Goal: Task Accomplishment & Management: Use online tool/utility

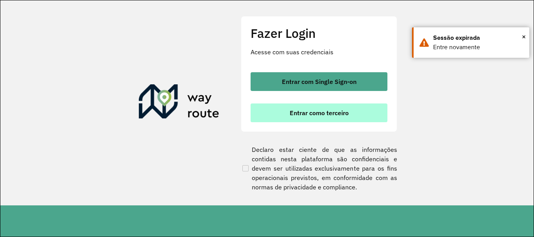
scroll to position [513, 0]
click at [318, 112] on span "Entrar como terceiro" at bounding box center [319, 113] width 59 height 6
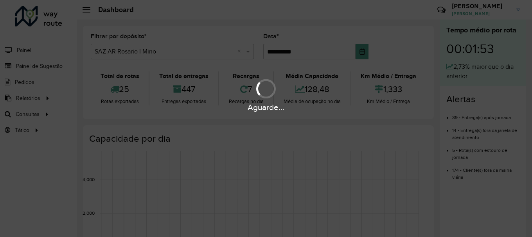
scroll to position [513, 0]
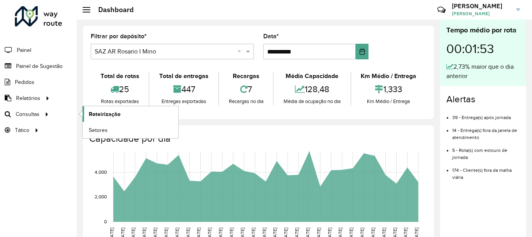
click at [100, 115] on span "Roteirização" at bounding box center [105, 114] width 32 height 8
click at [97, 117] on span "Roteirização" at bounding box center [105, 114] width 32 height 8
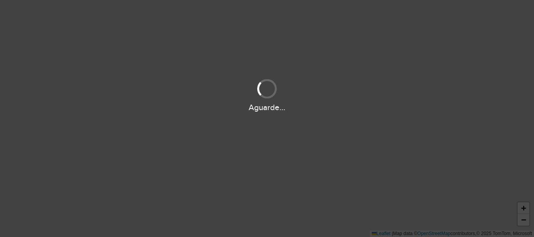
scroll to position [513, 0]
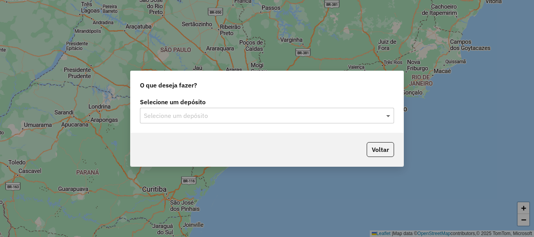
click at [389, 115] on span at bounding box center [390, 115] width 10 height 9
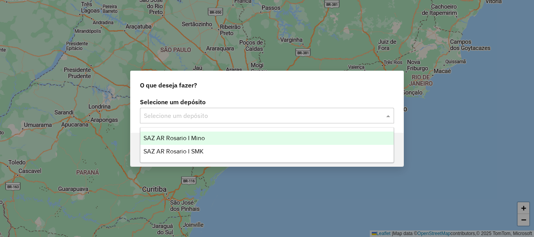
click at [185, 140] on span "SAZ AR Rosario I Mino" at bounding box center [174, 138] width 61 height 7
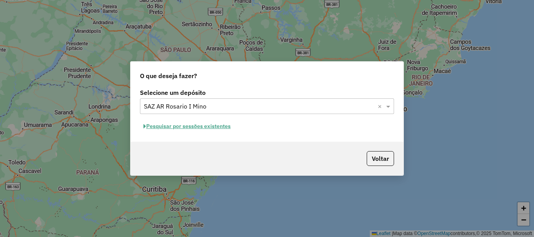
click at [188, 126] on button "Pesquisar por sessões existentes" at bounding box center [187, 126] width 94 height 12
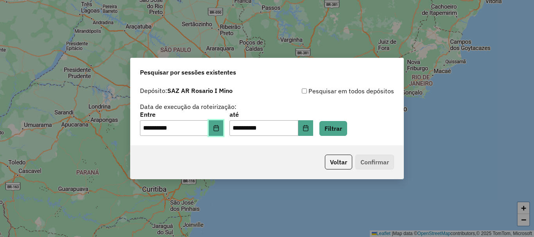
click at [219, 128] on icon "Choose Date" at bounding box center [216, 128] width 6 height 6
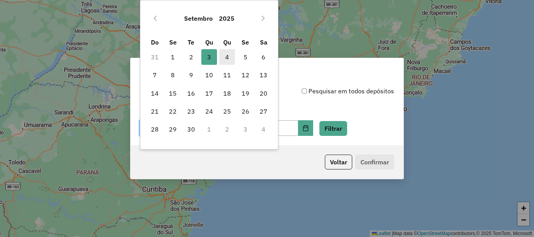
click at [228, 59] on span "4" at bounding box center [227, 57] width 16 height 16
type input "**********"
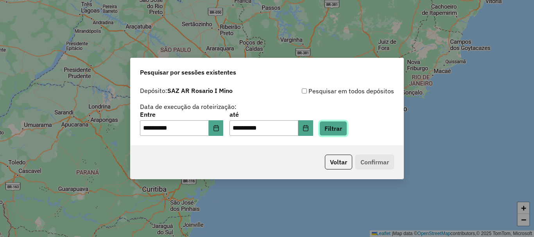
click at [341, 129] on button "Filtrar" at bounding box center [334, 128] width 28 height 15
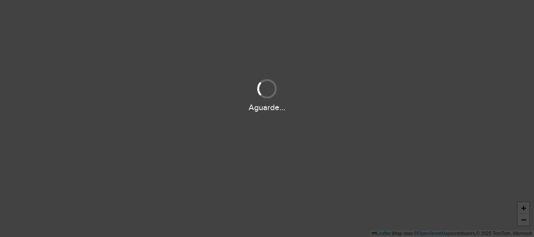
scroll to position [513, 0]
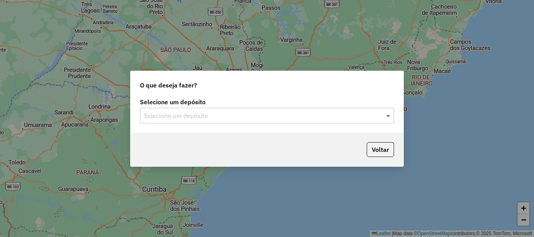
click at [388, 117] on span at bounding box center [390, 115] width 10 height 9
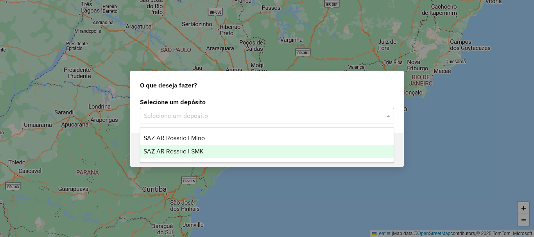
click at [201, 149] on span "SAZ AR Rosario I SMK" at bounding box center [174, 151] width 60 height 7
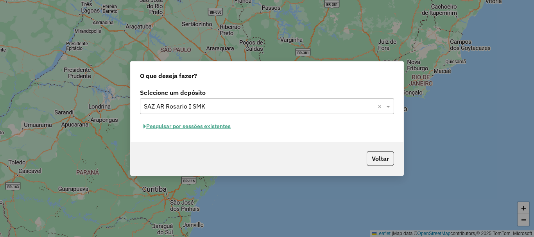
click at [197, 126] on button "Pesquisar por sessões existentes" at bounding box center [187, 126] width 94 height 12
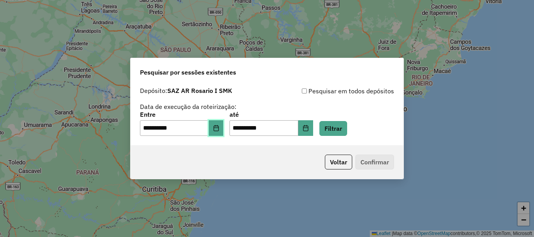
click at [219, 129] on icon "Choose Date" at bounding box center [216, 128] width 6 height 6
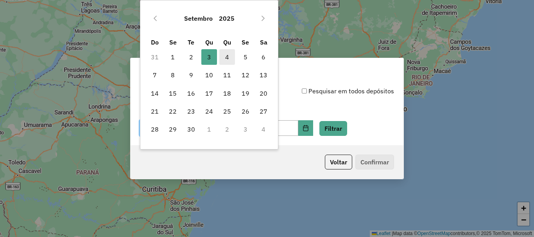
click at [228, 56] on span "4" at bounding box center [227, 57] width 16 height 16
type input "**********"
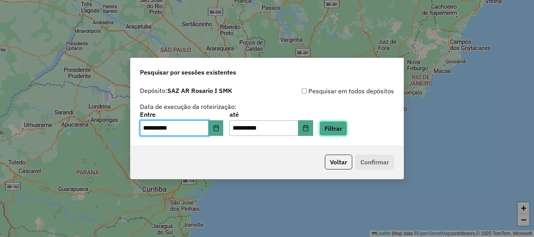
click at [343, 128] on button "Filtrar" at bounding box center [334, 128] width 28 height 15
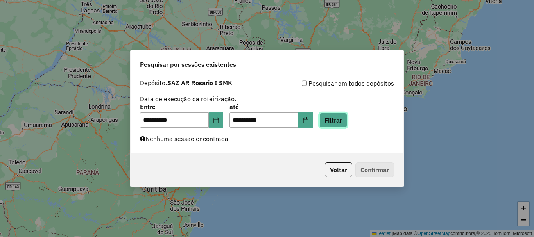
click at [347, 122] on button "Filtrar" at bounding box center [334, 120] width 28 height 15
click at [224, 203] on div "**********" at bounding box center [267, 118] width 534 height 237
click at [347, 120] on button "Filtrar" at bounding box center [334, 120] width 28 height 15
click at [347, 119] on button "Filtrar" at bounding box center [334, 120] width 28 height 15
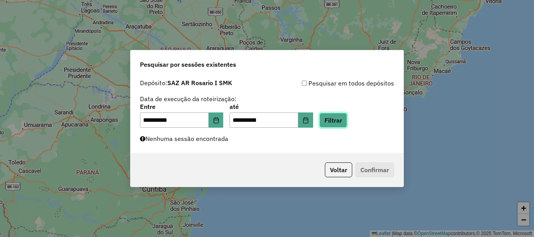
click at [347, 117] on button "Filtrar" at bounding box center [334, 120] width 28 height 15
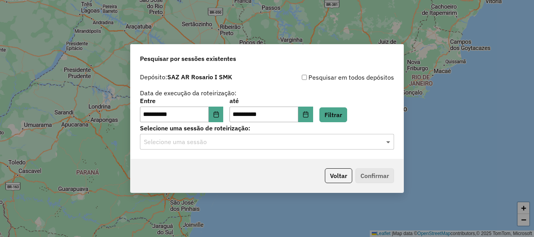
click at [390, 137] on span at bounding box center [390, 141] width 10 height 9
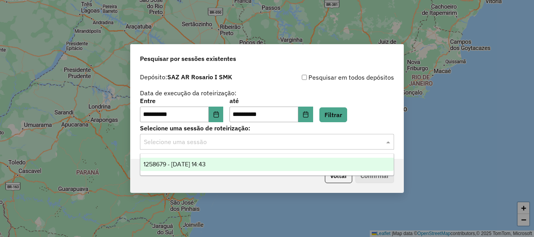
click at [203, 160] on div "1258679 - 04/09/2025 14:43" at bounding box center [266, 164] width 253 height 13
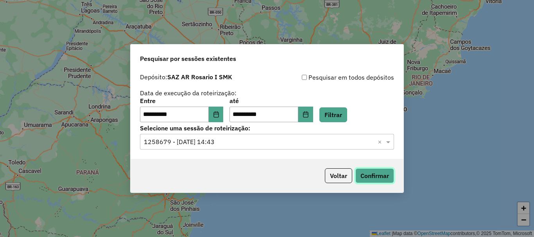
click at [366, 178] on button "Confirmar" at bounding box center [375, 176] width 39 height 15
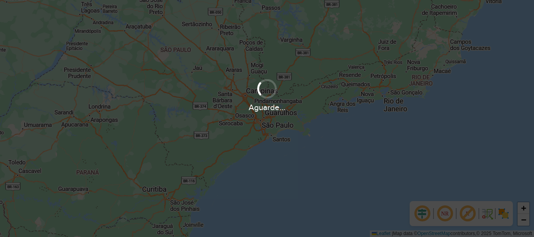
scroll to position [513, 0]
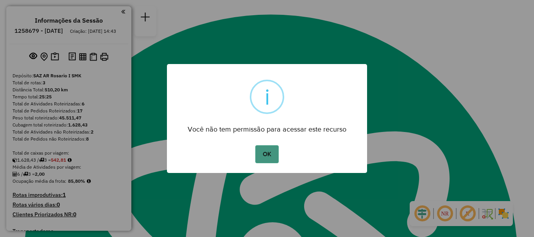
click at [273, 155] on button "OK" at bounding box center [266, 155] width 23 height 18
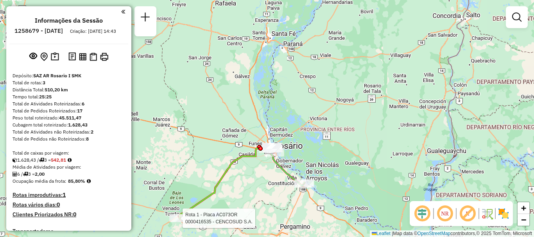
select select "**********"
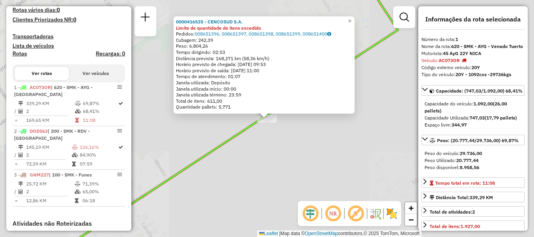
scroll to position [279, 0]
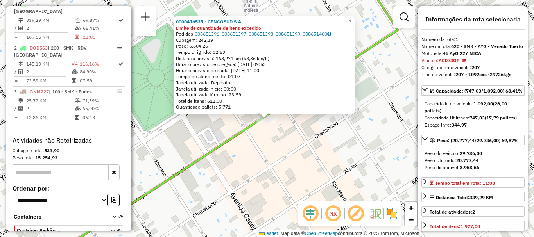
click at [219, 204] on div "0000416535 - CENCOSUD S.A. Limite de quantidade de itens excedido Pedidos: 0086…" at bounding box center [267, 118] width 534 height 237
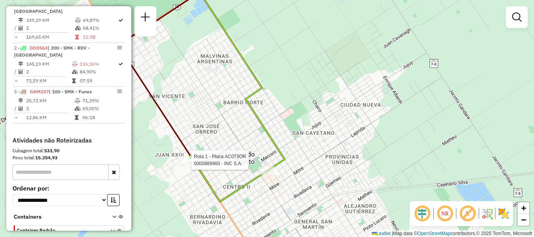
select select "**********"
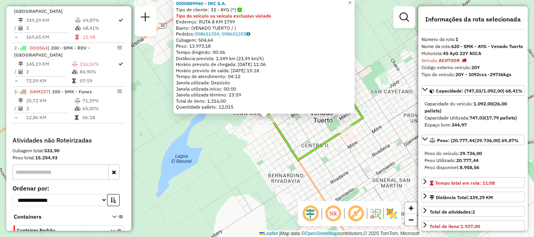
click at [260, 173] on div "0000889960 - INC S.A. Tipo de cliente: 32 - AYG (^) Tipo do veículo ou veículo …" at bounding box center [267, 118] width 534 height 237
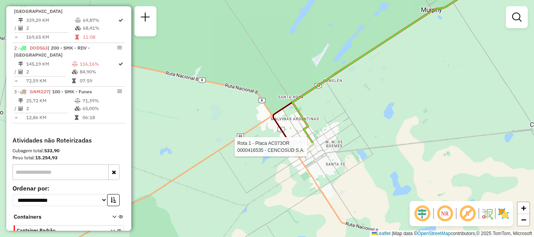
select select "**********"
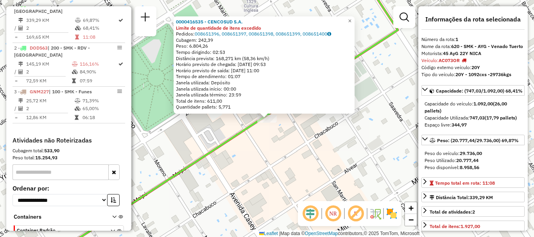
click at [261, 150] on div "0000416535 - CENCOSUD S.A. Limite de quantidade de itens excedido Pedidos: 0086…" at bounding box center [267, 118] width 534 height 237
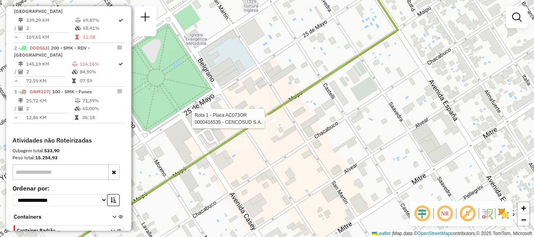
click at [268, 123] on div at bounding box center [267, 119] width 20 height 8
select select "**********"
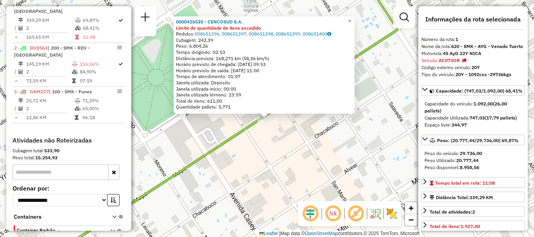
click at [215, 134] on div "0000416535 - CENCOSUD S.A. Limite de quantidade de itens excedido Pedidos: 0086…" at bounding box center [267, 118] width 534 height 237
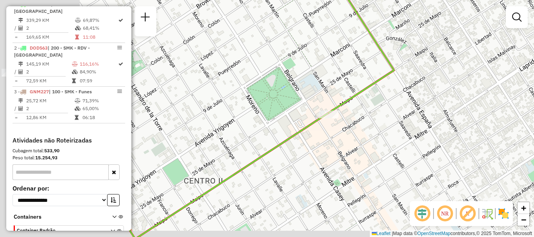
drag, startPoint x: 166, startPoint y: 151, endPoint x: 294, endPoint y: 126, distance: 129.9
click at [293, 127] on div "Janela de atendimento Grade de atendimento Capacidade Transportadoras Veículos …" at bounding box center [267, 118] width 534 height 237
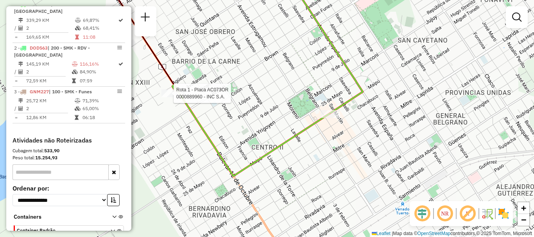
select select "**********"
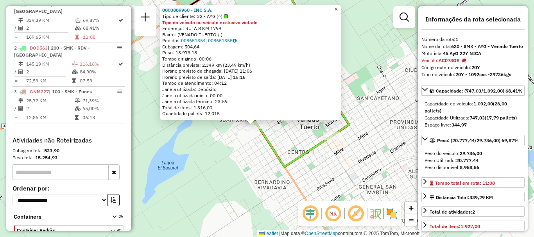
click at [338, 6] on span "×" at bounding box center [336, 9] width 4 height 7
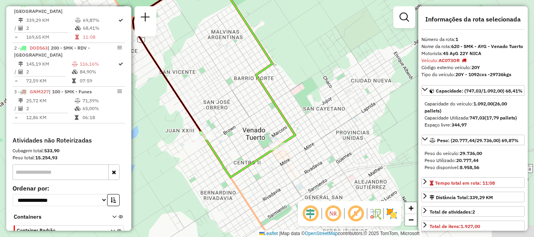
drag, startPoint x: 321, startPoint y: 104, endPoint x: 284, endPoint y: 114, distance: 38.0
click at [284, 114] on div "Janela de atendimento Grade de atendimento Capacidade Transportadoras Veículos …" at bounding box center [267, 118] width 534 height 237
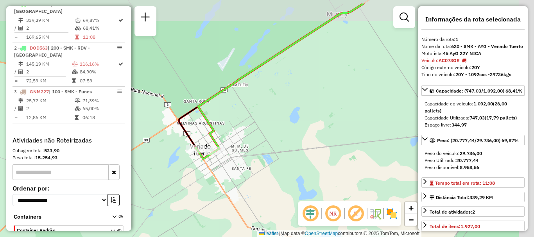
drag, startPoint x: 291, startPoint y: 102, endPoint x: 215, endPoint y: 126, distance: 79.2
click at [215, 126] on div "Janela de atendimento Grade de atendimento Capacidade Transportadoras Veículos …" at bounding box center [267, 118] width 534 height 237
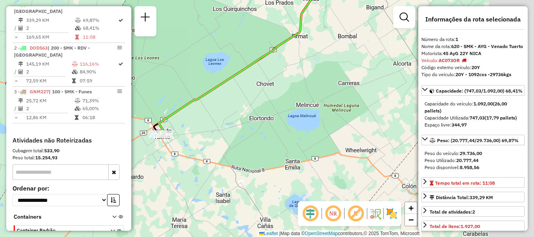
drag, startPoint x: 232, startPoint y: 117, endPoint x: 217, endPoint y: 120, distance: 15.5
click at [217, 120] on div "Janela de atendimento Grade de atendimento Capacidade Transportadoras Veículos …" at bounding box center [267, 118] width 534 height 237
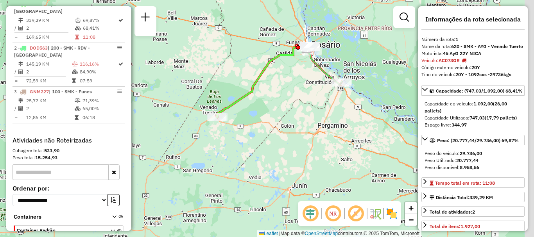
drag, startPoint x: 341, startPoint y: 96, endPoint x: 249, endPoint y: 111, distance: 93.1
click at [249, 111] on div "Janela de atendimento Grade de atendimento Capacidade Transportadoras Veículos …" at bounding box center [267, 118] width 534 height 237
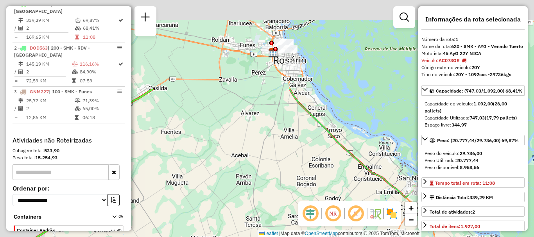
drag, startPoint x: 342, startPoint y: 165, endPoint x: 381, endPoint y: 237, distance: 82.4
click at [381, 237] on html "Aguarde... Pop-up bloqueado! Seu navegador bloqueou automáticamente a abertura …" at bounding box center [267, 118] width 534 height 237
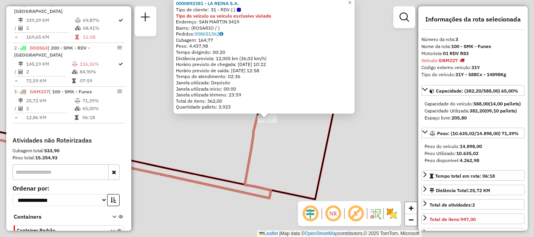
scroll to position [315, 0]
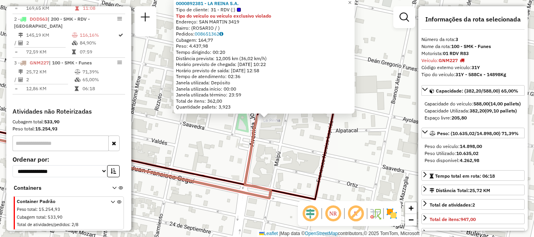
click at [313, 151] on div "0000892381 - LA REINA S.A. Tipo de cliente: 31 - RDV (:) Tipo do veículo ou veí…" at bounding box center [267, 118] width 534 height 237
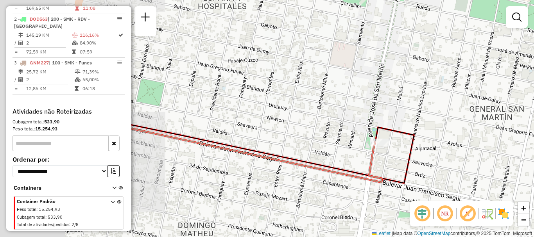
drag, startPoint x: 231, startPoint y: 147, endPoint x: 375, endPoint y: 153, distance: 144.1
click at [360, 155] on div "Janela de atendimento Grade de atendimento Capacidade Transportadoras Veículos …" at bounding box center [267, 118] width 534 height 237
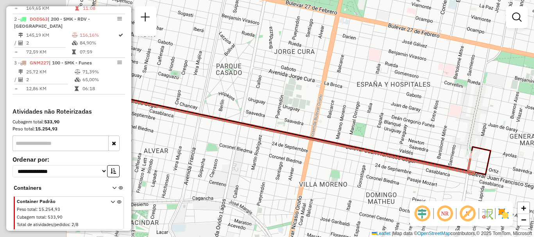
drag, startPoint x: 276, startPoint y: 154, endPoint x: 393, endPoint y: 162, distance: 116.9
click at [393, 162] on div "Janela de atendimento Grade de atendimento Capacidade Transportadoras Veículos …" at bounding box center [267, 118] width 534 height 237
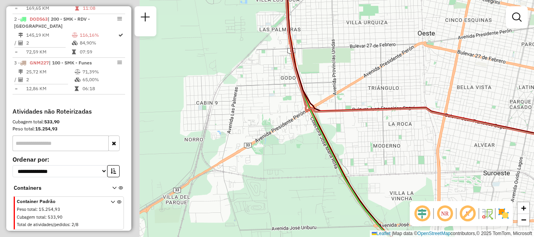
drag, startPoint x: 264, startPoint y: 162, endPoint x: 492, endPoint y: 149, distance: 228.8
click at [492, 149] on div "Janela de atendimento Grade de atendimento Capacidade Transportadoras Veículos …" at bounding box center [267, 118] width 534 height 237
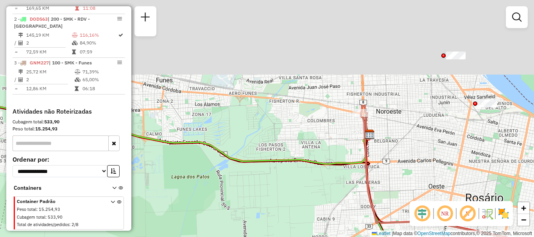
drag, startPoint x: 397, startPoint y: 152, endPoint x: 397, endPoint y: 198, distance: 45.4
click at [397, 198] on div "Janela de atendimento Grade de atendimento Capacidade Transportadoras Veículos …" at bounding box center [267, 118] width 534 height 237
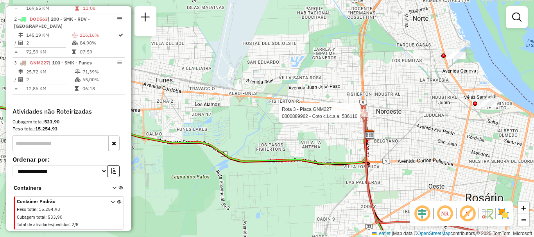
select select "**********"
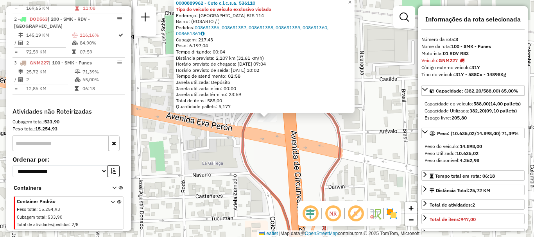
click at [372, 158] on div "0000889962 - Coto c.i.c.s.a. 536110 Tipo do veículo ou veículo exclusivo violad…" at bounding box center [267, 118] width 534 height 237
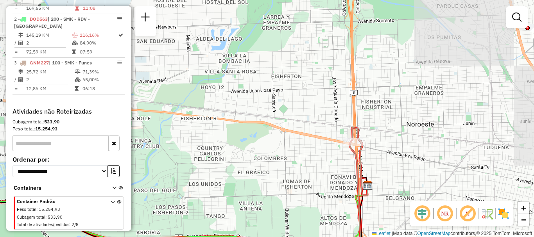
drag, startPoint x: 373, startPoint y: 167, endPoint x: 353, endPoint y: 110, distance: 60.6
click at [355, 113] on div "Janela de atendimento Grade de atendimento Capacidade Transportadoras Veículos …" at bounding box center [267, 118] width 534 height 237
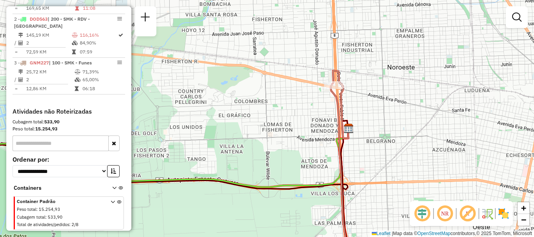
drag, startPoint x: 302, startPoint y: 87, endPoint x: 287, endPoint y: 74, distance: 20.0
click at [289, 75] on div "Janela de atendimento Grade de atendimento Capacidade Transportadoras Veículos …" at bounding box center [267, 118] width 534 height 237
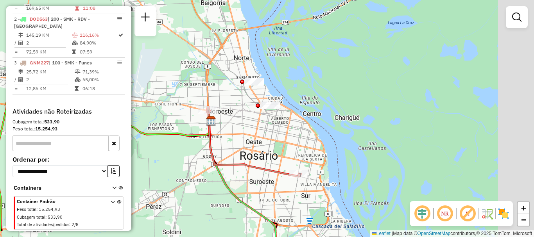
drag, startPoint x: 273, startPoint y: 157, endPoint x: 260, endPoint y: 160, distance: 13.6
click at [260, 160] on div "Janela de atendimento Grade de atendimento Capacidade Transportadoras Veículos …" at bounding box center [267, 118] width 534 height 237
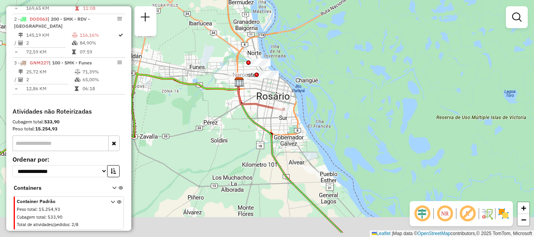
drag, startPoint x: 229, startPoint y: 143, endPoint x: 258, endPoint y: 131, distance: 31.2
click at [258, 131] on div "Janela de atendimento Grade de atendimento Capacidade Transportadoras Veículos …" at bounding box center [267, 118] width 534 height 237
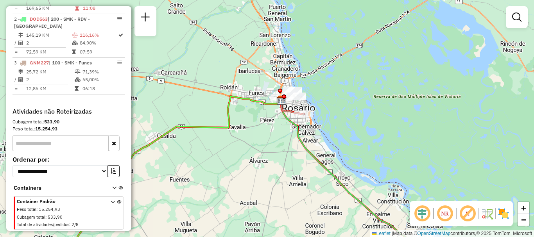
drag, startPoint x: 239, startPoint y: 145, endPoint x: 303, endPoint y: 129, distance: 66.0
click at [303, 129] on div "Janela de atendimento Grade de atendimento Capacidade Transportadoras Veículos …" at bounding box center [267, 118] width 534 height 237
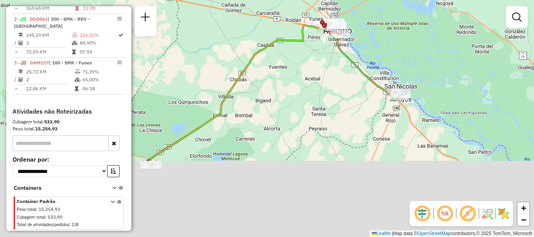
drag, startPoint x: 210, startPoint y: 182, endPoint x: 281, endPoint y: 80, distance: 124.3
click at [282, 76] on div "Janela de atendimento Grade de atendimento Capacidade Transportadoras Veículos …" at bounding box center [267, 118] width 534 height 237
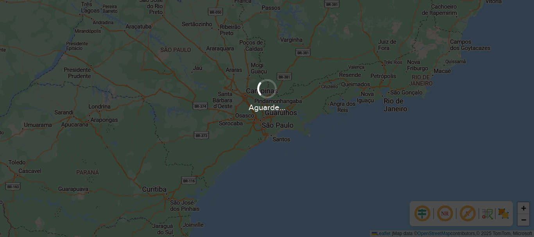
scroll to position [513, 0]
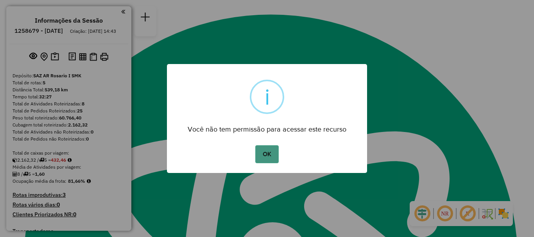
click at [261, 149] on button "OK" at bounding box center [266, 155] width 23 height 18
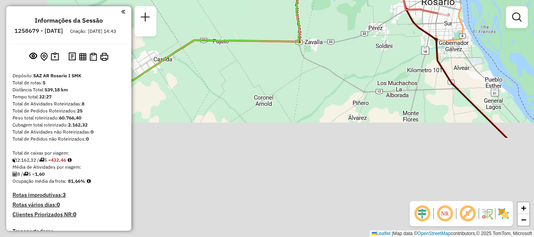
drag, startPoint x: 273, startPoint y: 142, endPoint x: 381, endPoint y: 31, distance: 154.9
click at [381, 31] on div "Janela de atendimento Grade de atendimento Capacidade Transportadoras Veículos …" at bounding box center [267, 118] width 534 height 237
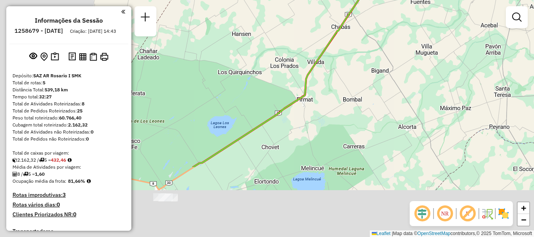
drag, startPoint x: 392, startPoint y: 88, endPoint x: 491, endPoint y: 5, distance: 128.6
click at [491, 5] on div "Janela de atendimento Grade de atendimento Capacidade Transportadoras Veículos …" at bounding box center [267, 118] width 534 height 237
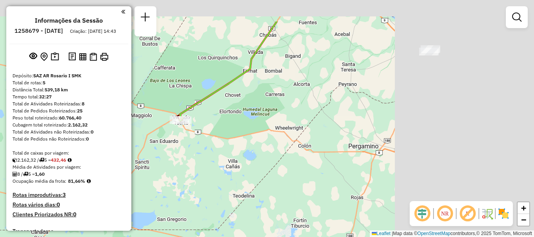
drag, startPoint x: 340, startPoint y: 101, endPoint x: 194, endPoint y: 123, distance: 147.6
click at [194, 123] on div "Janela de atendimento Grade de atendimento Capacidade Transportadoras Veículos …" at bounding box center [267, 118] width 534 height 237
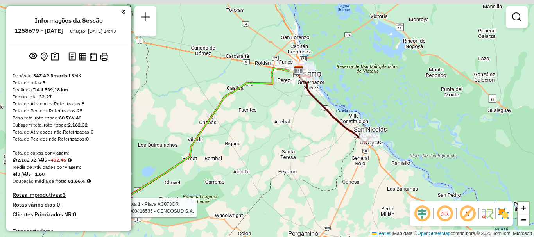
drag, startPoint x: 308, startPoint y: 126, endPoint x: 316, endPoint y: 197, distance: 71.7
click at [316, 197] on div "Rota 1 - Placa AC073OR 0000416535 - CENCOSUD S.A. Janela de atendimento Grade d…" at bounding box center [267, 118] width 534 height 237
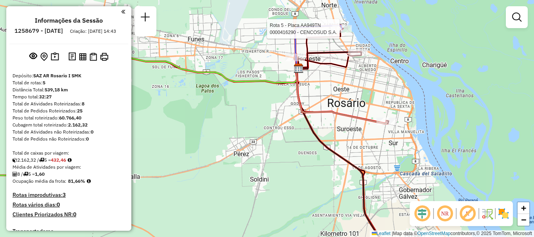
select select "**********"
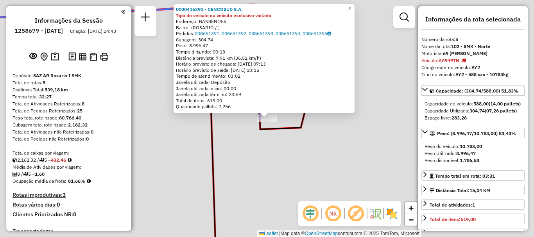
scroll to position [265, 0]
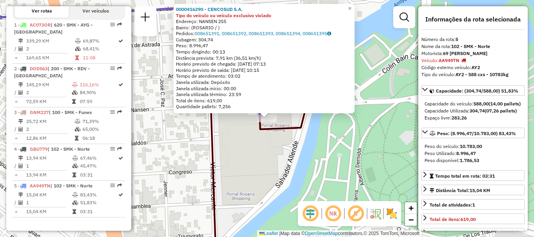
click at [318, 150] on div "0000416290 - CENCOSUD S.A. Tipo do veículo ou veículo exclusivo violado Endereç…" at bounding box center [267, 118] width 534 height 237
